Goal: Obtain resource: Download file/media

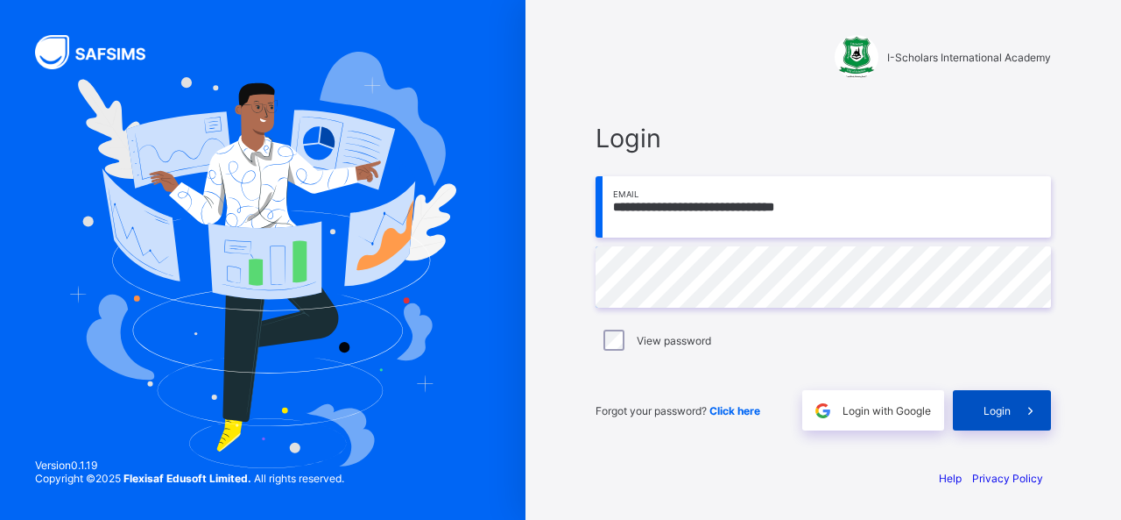
click at [994, 421] on div "Login" at bounding box center [1002, 410] width 98 height 40
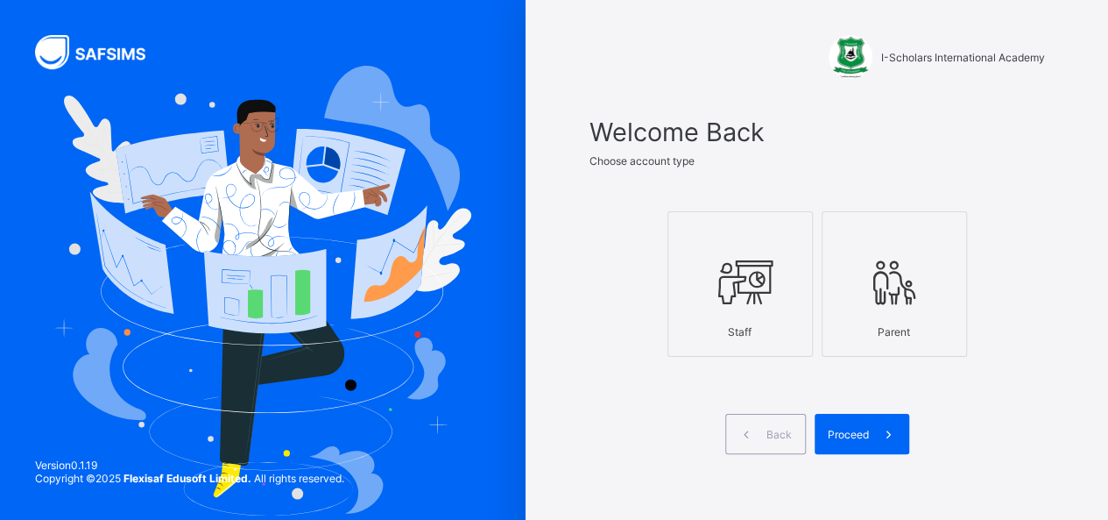
click at [655, 403] on span at bounding box center [818, 400] width 456 height 26
click at [755, 434] on icon at bounding box center [746, 434] width 18 height 17
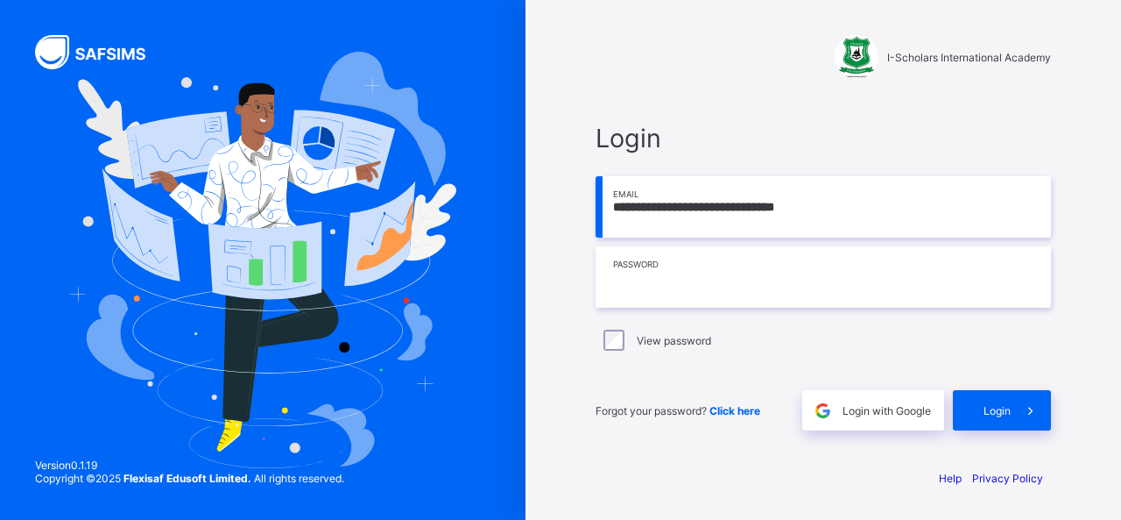
click at [645, 288] on input "text" at bounding box center [824, 276] width 456 height 61
click at [671, 288] on input "text" at bounding box center [824, 276] width 456 height 61
click at [633, 284] on input "text" at bounding box center [824, 276] width 456 height 61
type input "**********"
click at [981, 407] on div "Login" at bounding box center [1002, 410] width 98 height 40
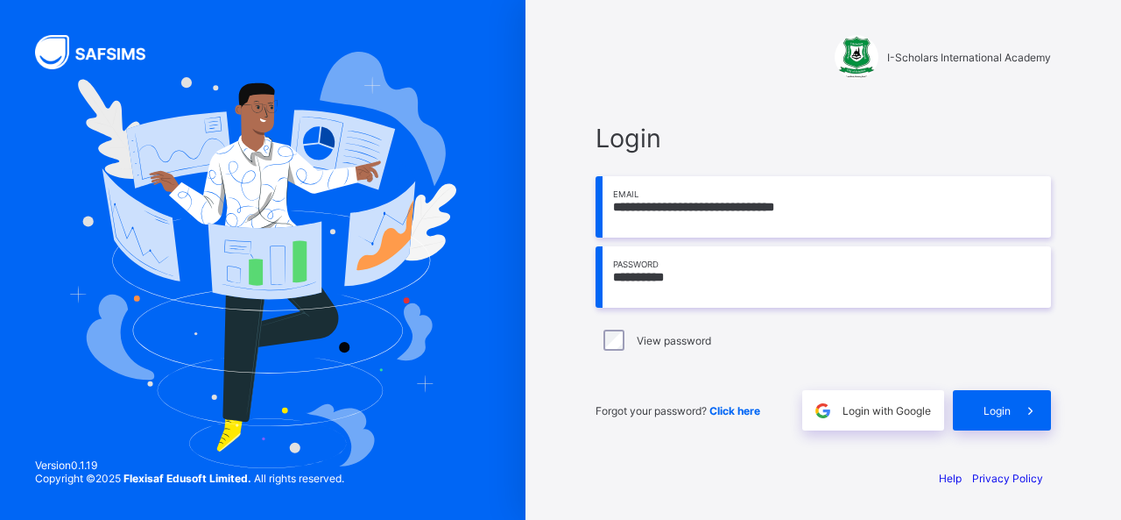
click at [689, 360] on div "**********" at bounding box center [824, 277] width 456 height 308
click at [995, 413] on span "Login" at bounding box center [997, 410] width 27 height 13
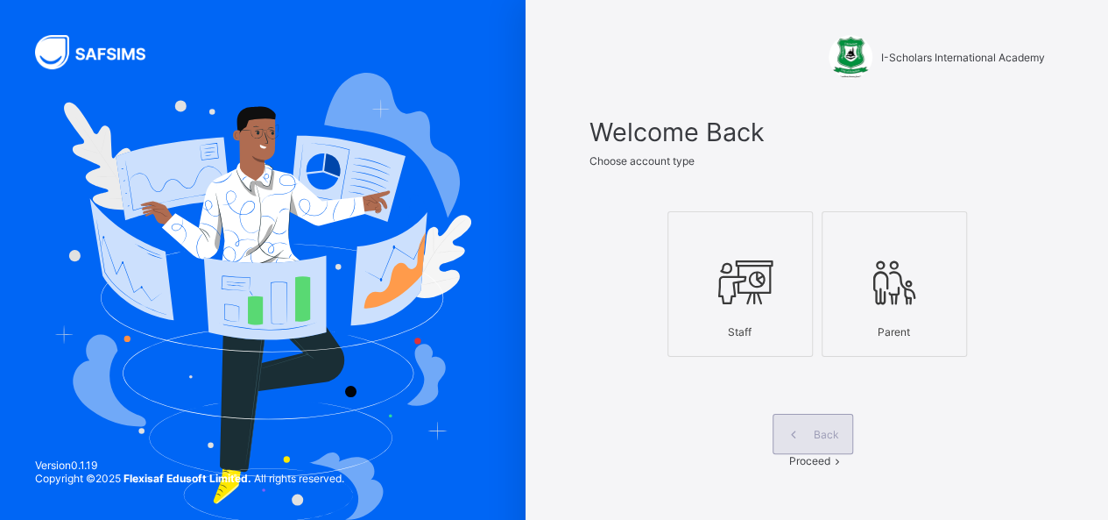
click at [774, 444] on span at bounding box center [794, 434] width 40 height 40
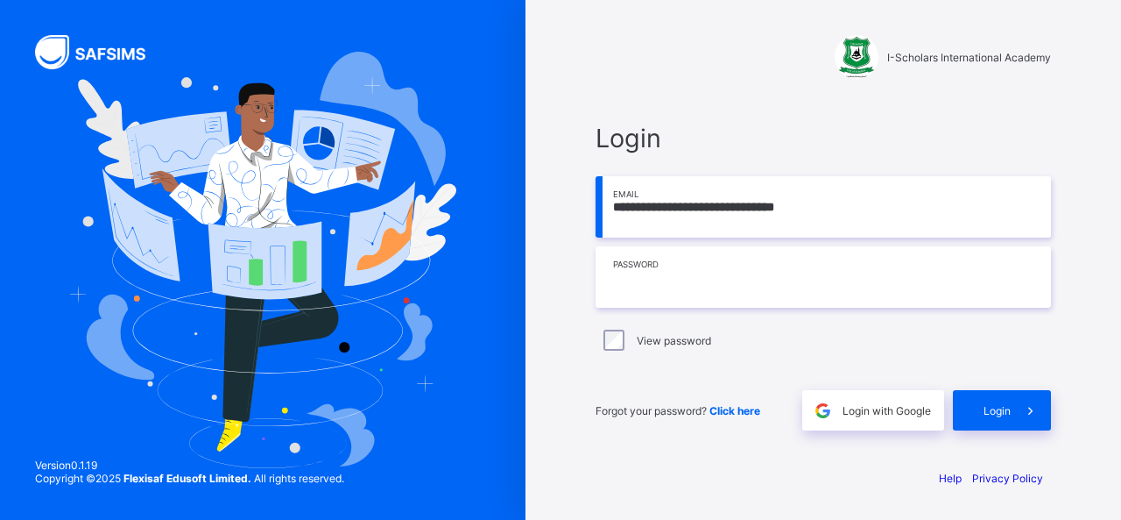
click at [630, 286] on input "text" at bounding box center [824, 276] width 456 height 61
type input "**********"
click at [986, 410] on span "Login" at bounding box center [997, 410] width 27 height 13
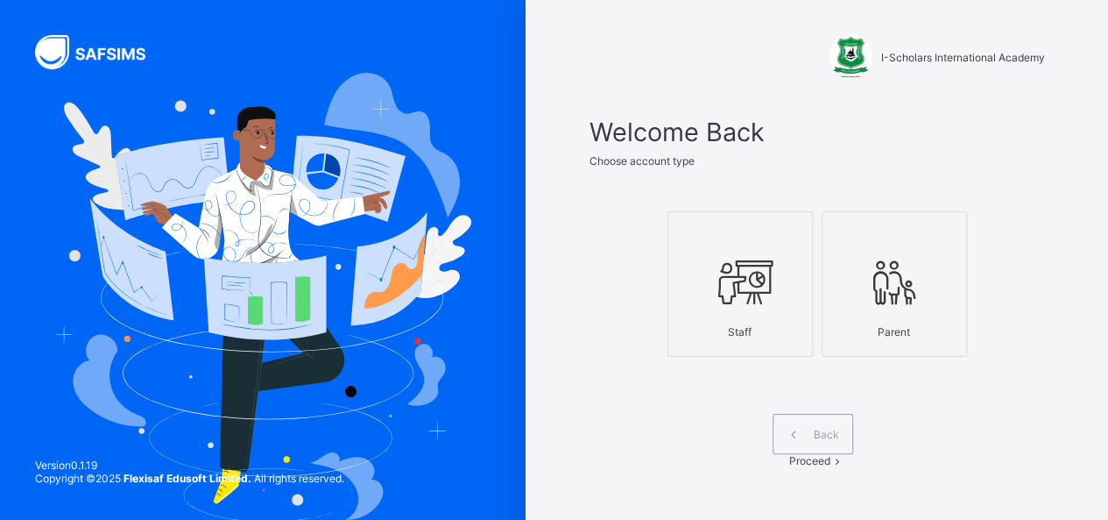
click at [831, 454] on span "Proceed" at bounding box center [809, 460] width 41 height 13
click at [773, 442] on div "Back" at bounding box center [813, 434] width 81 height 40
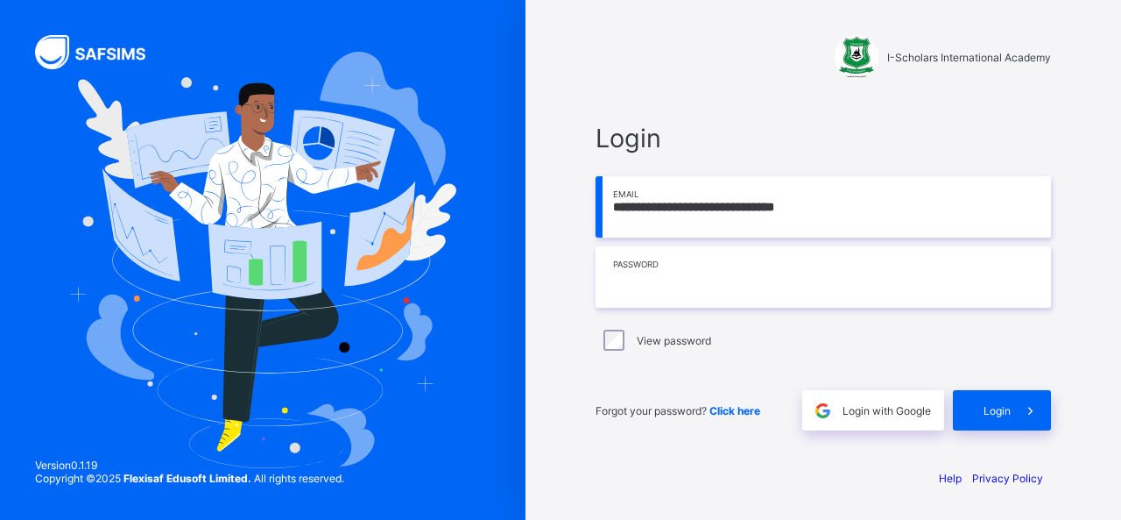
click at [738, 291] on input "text" at bounding box center [824, 276] width 456 height 61
type input "**********"
click at [978, 408] on div "Login" at bounding box center [1002, 410] width 98 height 40
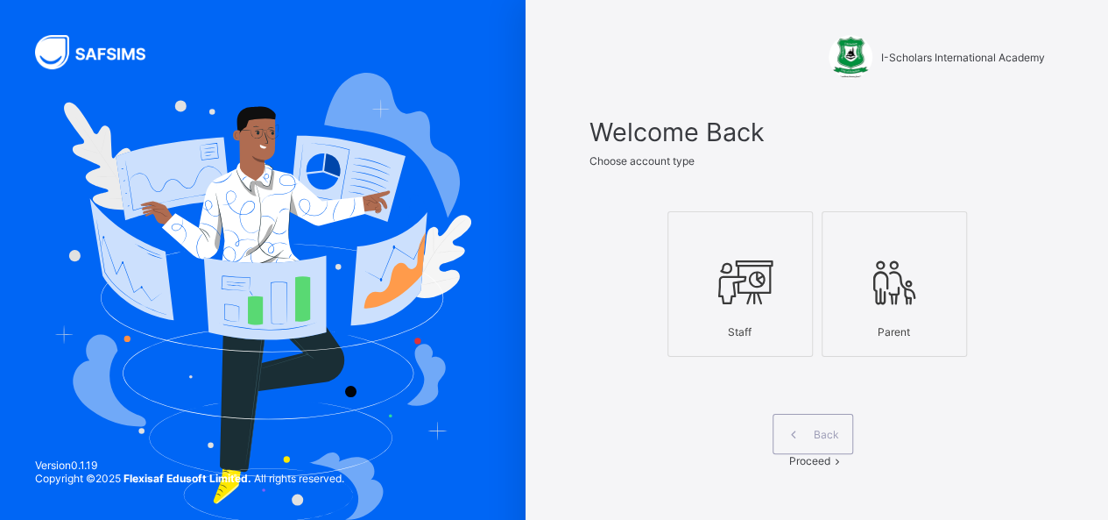
click at [747, 330] on div "Staff" at bounding box center [740, 331] width 126 height 31
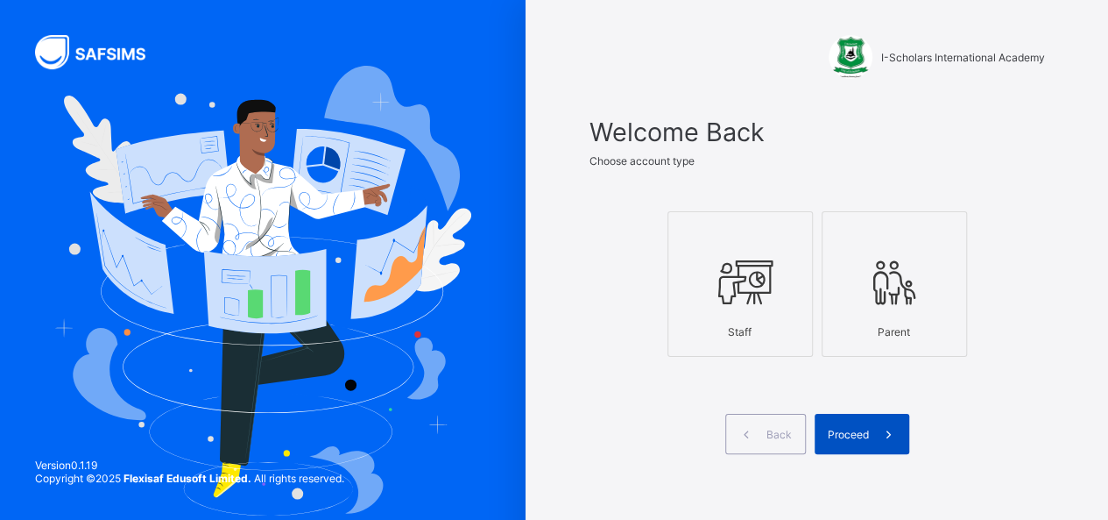
click at [857, 439] on div "Proceed" at bounding box center [862, 434] width 95 height 40
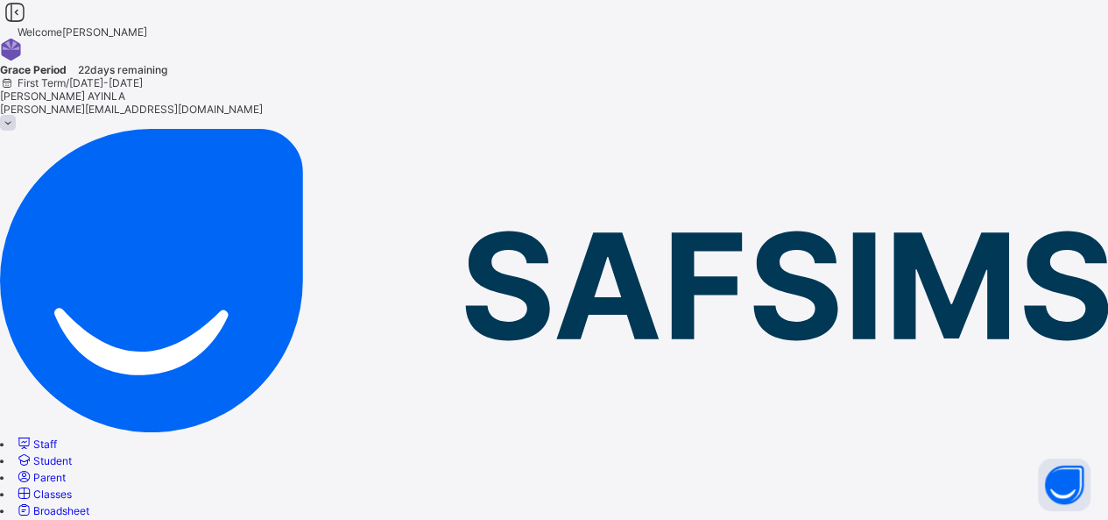
click at [89, 504] on span "Broadsheet" at bounding box center [61, 510] width 56 height 13
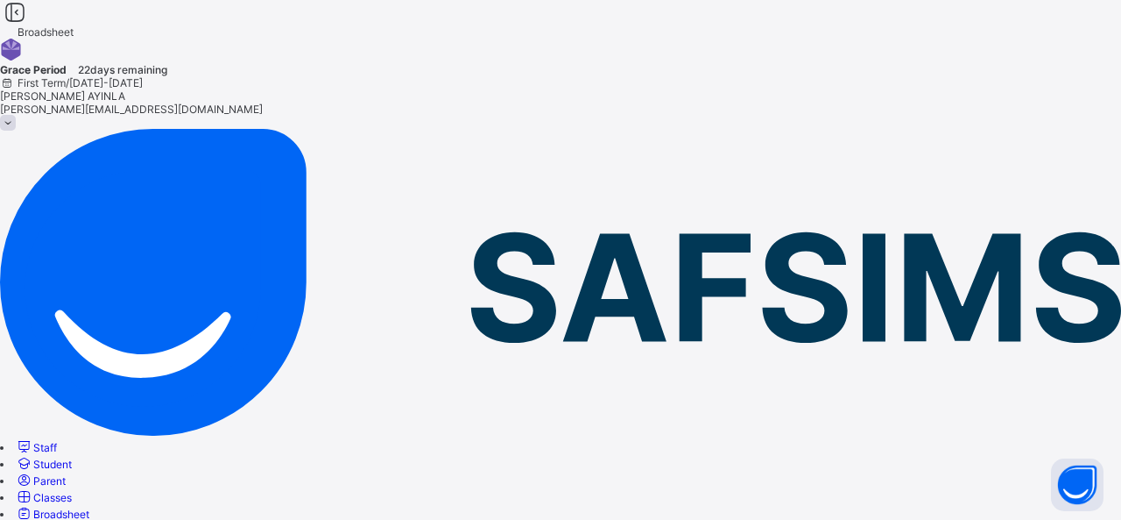
click at [263, 103] on span "[PERSON_NAME][EMAIL_ADDRESS][DOMAIN_NAME]" at bounding box center [131, 109] width 263 height 13
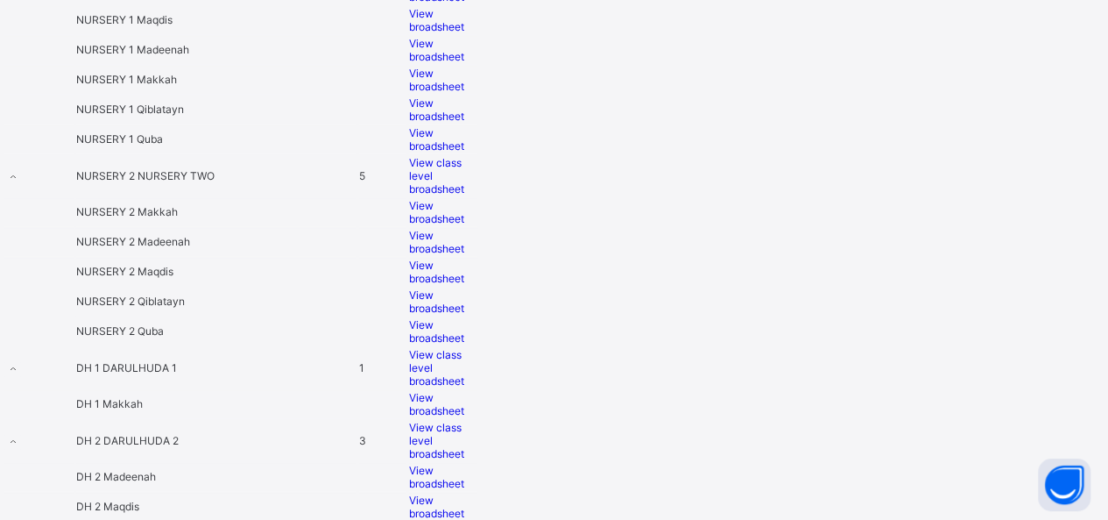
scroll to position [1016, 0]
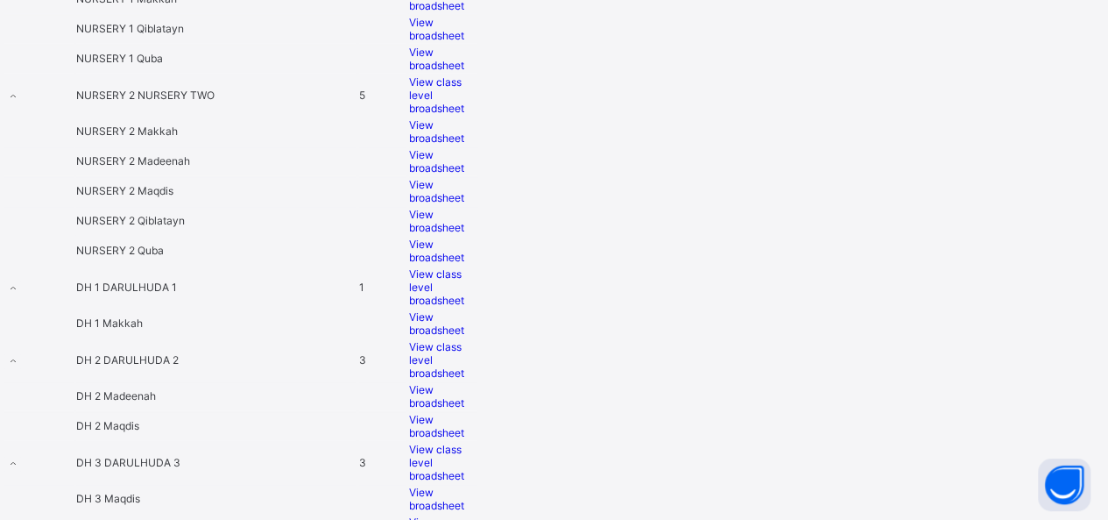
click at [357, 382] on td "DH 2 Madeenah" at bounding box center [215, 396] width 281 height 28
click at [464, 383] on span "View broadsheet" at bounding box center [436, 396] width 55 height 26
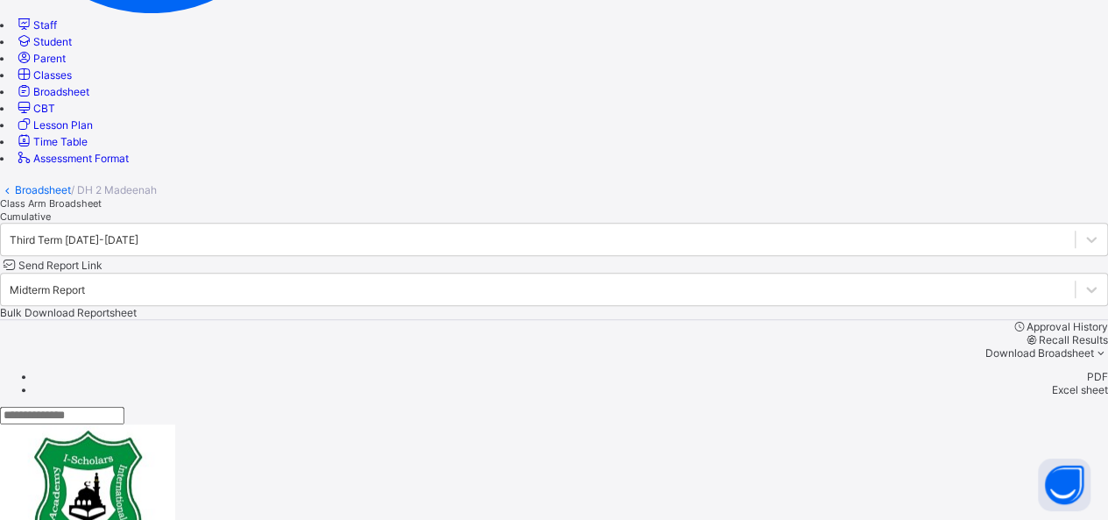
scroll to position [422, 0]
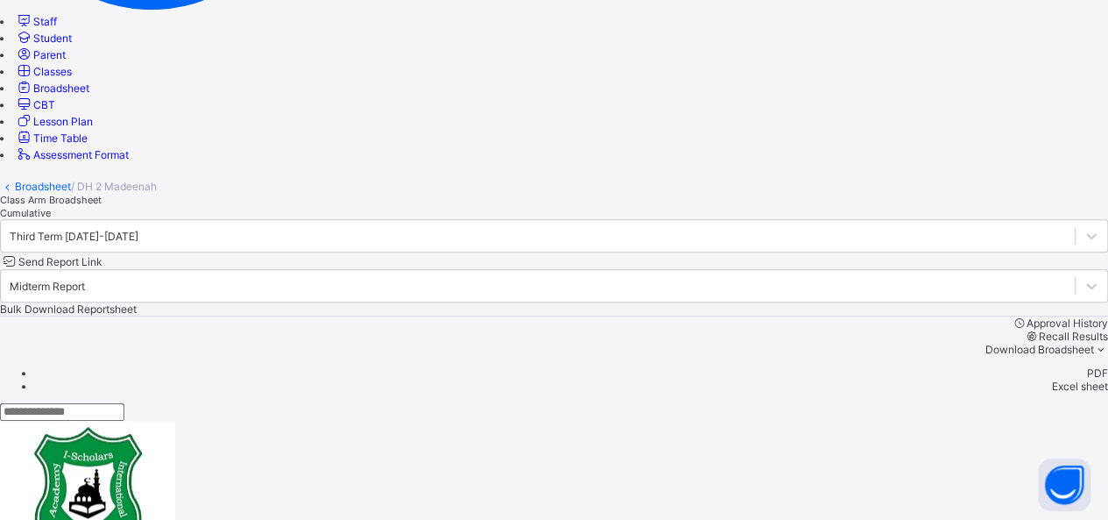
drag, startPoint x: 1104, startPoint y: 197, endPoint x: 1100, endPoint y: 225, distance: 28.3
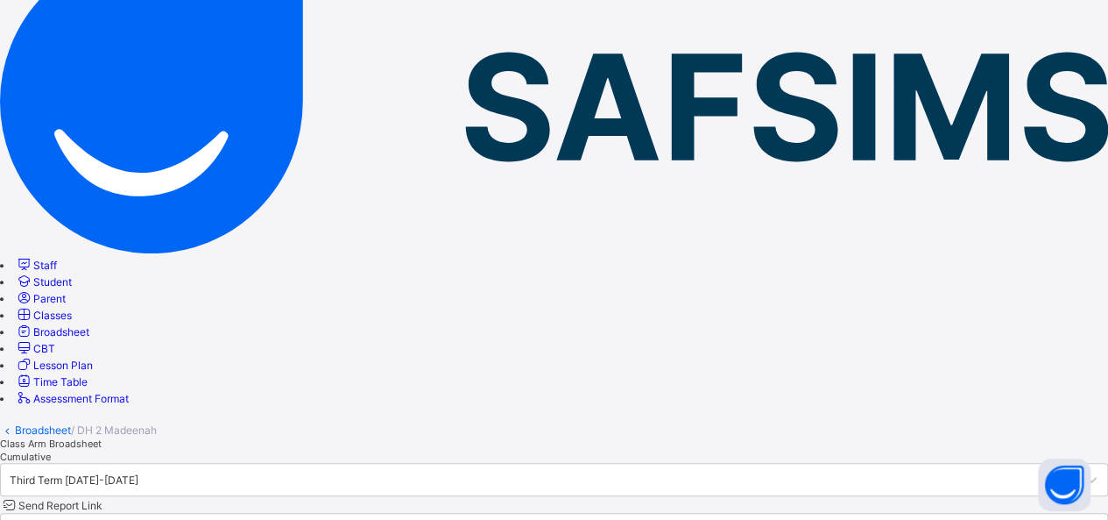
scroll to position [177, 0]
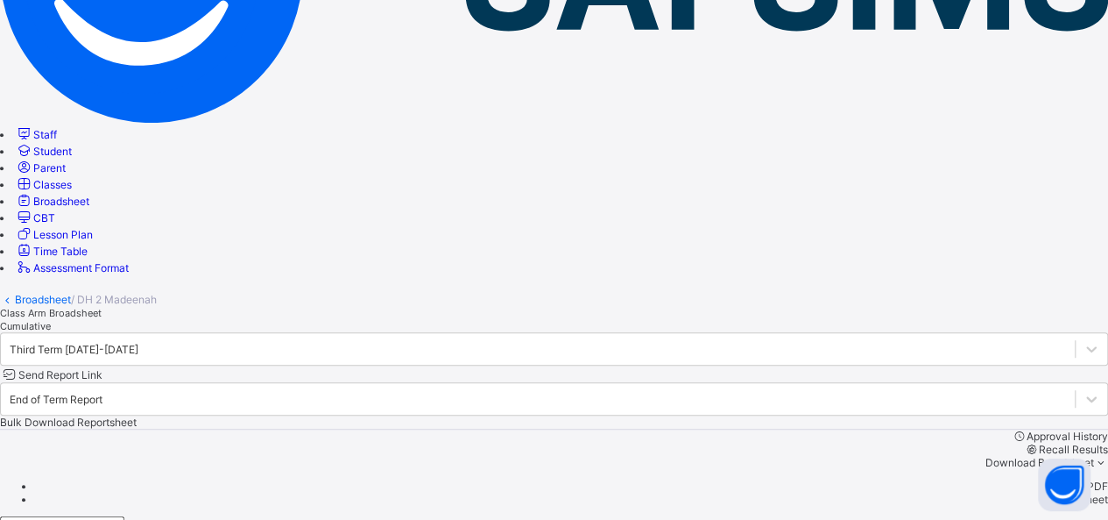
scroll to position [0, 0]
click at [89, 208] on link "Broadsheet" at bounding box center [52, 200] width 74 height 13
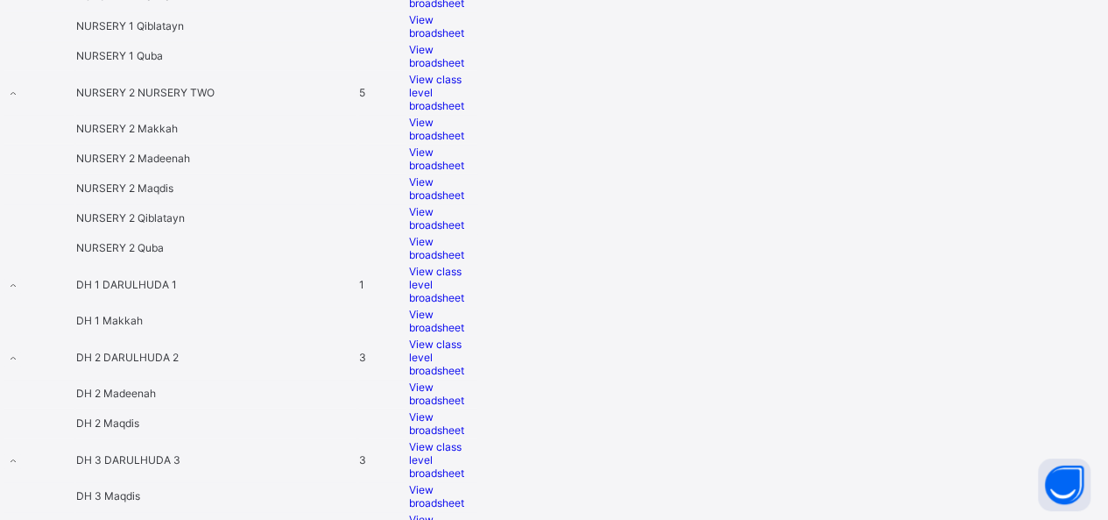
scroll to position [1038, 0]
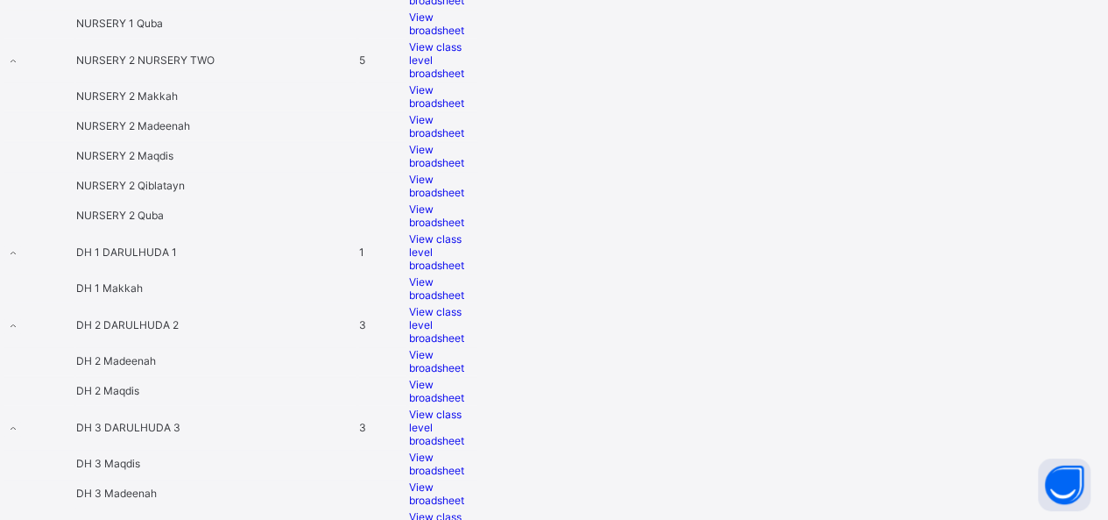
click at [464, 378] on span "View broadsheet" at bounding box center [436, 391] width 55 height 26
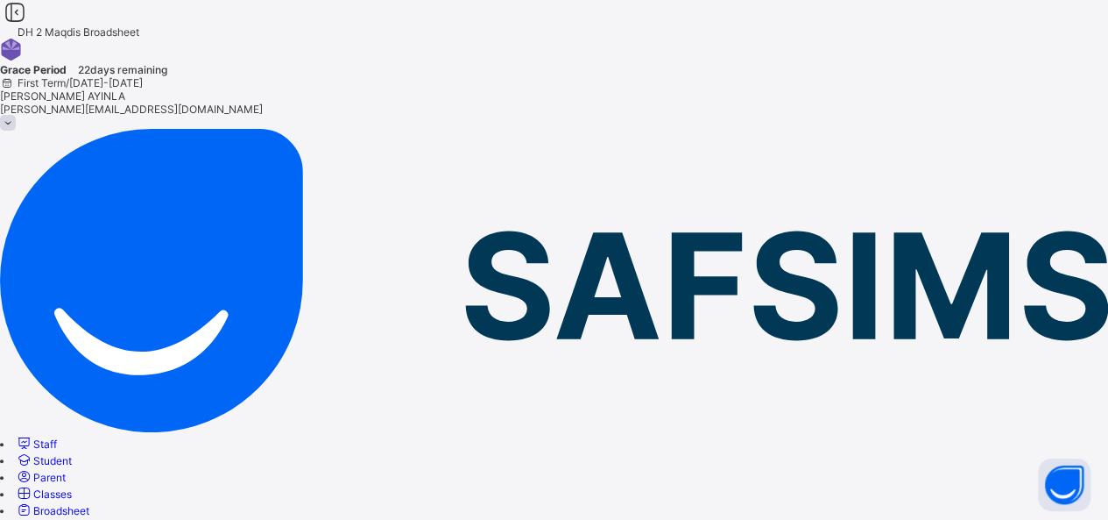
click at [89, 504] on span "Broadsheet" at bounding box center [61, 510] width 56 height 13
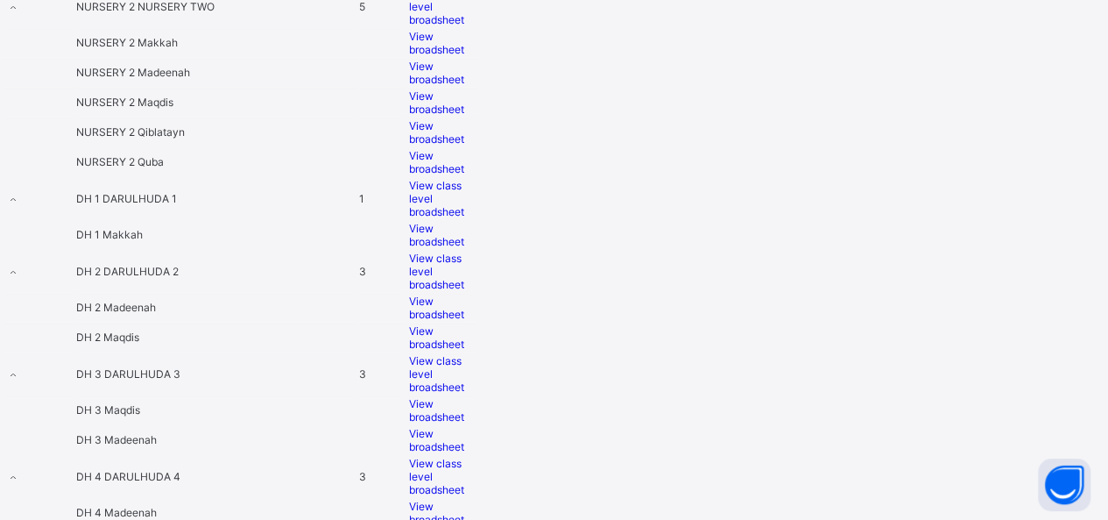
scroll to position [1113, 0]
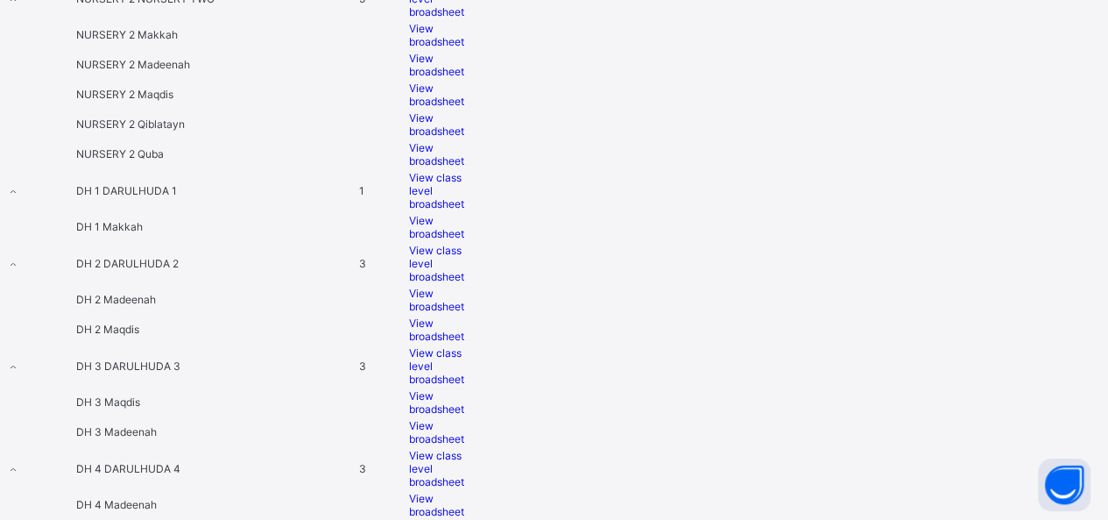
click at [464, 316] on span "View broadsheet" at bounding box center [436, 329] width 55 height 26
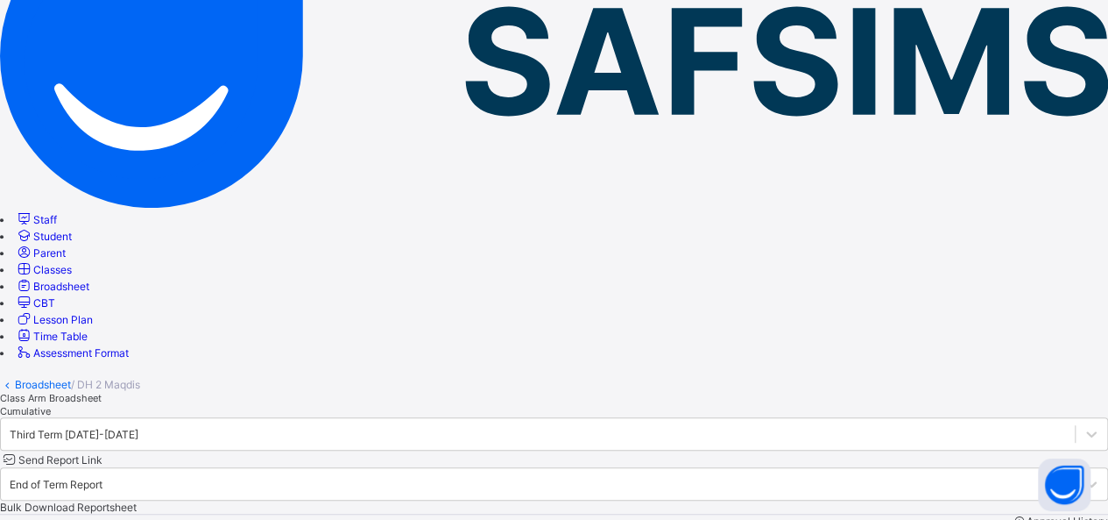
scroll to position [428, 0]
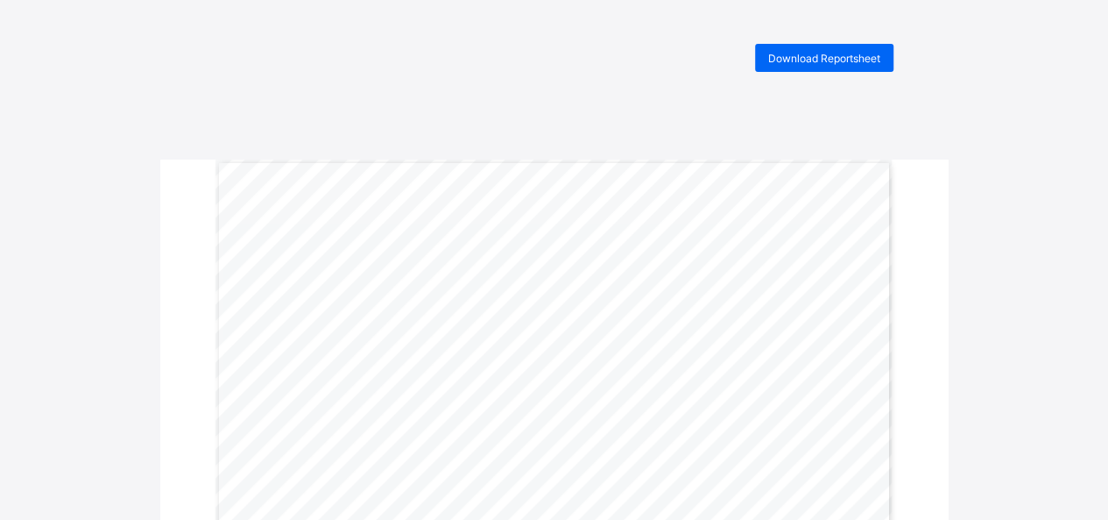
drag, startPoint x: 1047, startPoint y: 10, endPoint x: 752, endPoint y: 114, distance: 313.1
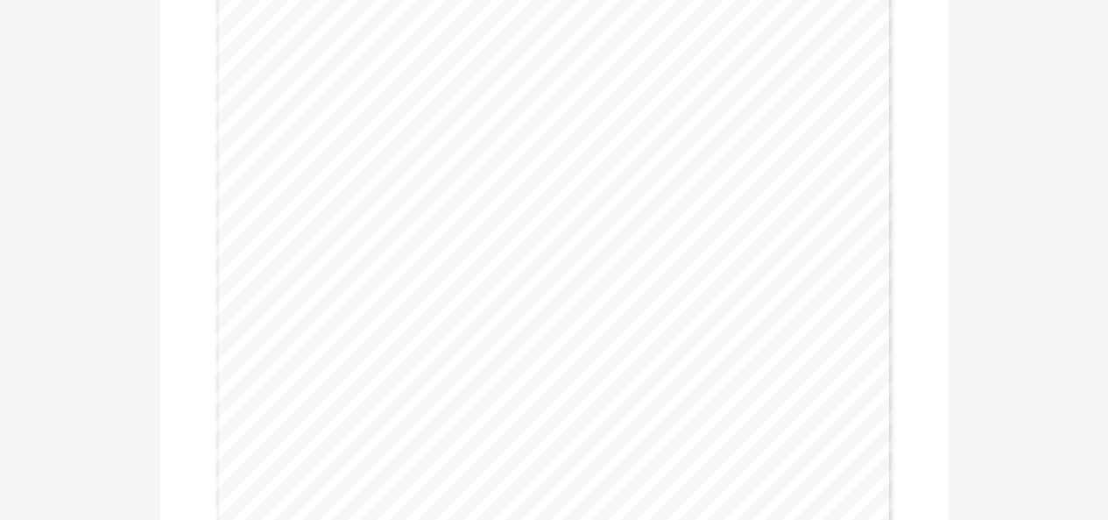
scroll to position [292, 0]
click at [915, 127] on div "I-Scholars International Academy MOTTO: Building great minds........Nurturing g…" at bounding box center [554, 347] width 788 height 958
drag, startPoint x: 845, startPoint y: 109, endPoint x: 955, endPoint y: 166, distance: 123.4
click at [955, 166] on div "Download Reportsheet I-Scholars International Academy MOTTO: Building great min…" at bounding box center [554, 289] width 1108 height 1074
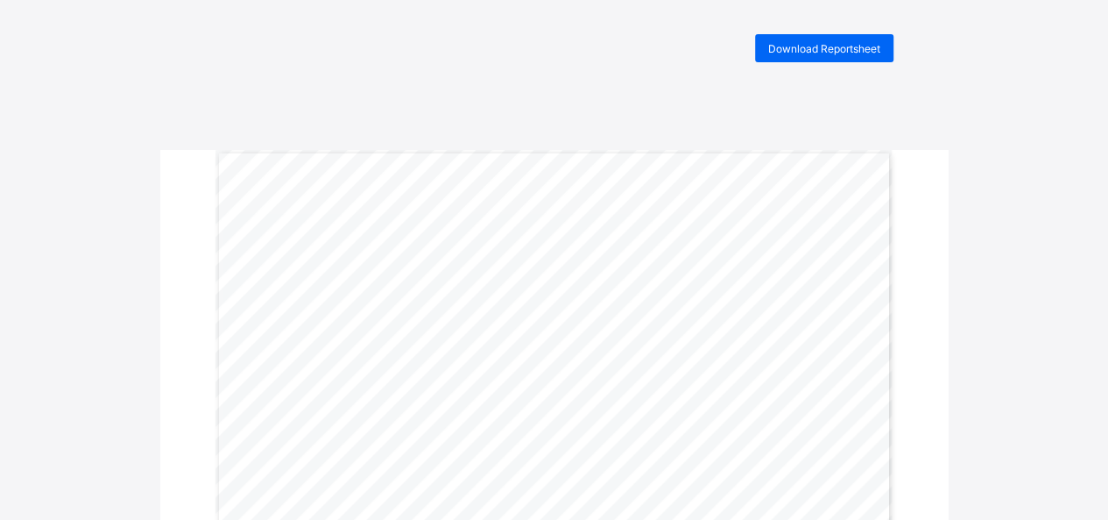
scroll to position [0, 0]
drag, startPoint x: 1099, startPoint y: 3, endPoint x: 719, endPoint y: 138, distance: 402.9
